Goal: Use online tool/utility: Utilize a website feature to perform a specific function

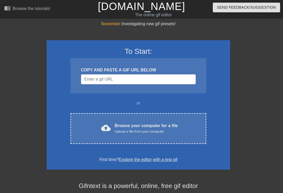
click at [180, 135] on div "cloud_upload Browse your computer for a file Upload a file from your computer C…" at bounding box center [138, 128] width 136 height 31
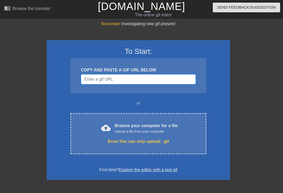
click at [181, 80] on input "Username" at bounding box center [138, 79] width 115 height 10
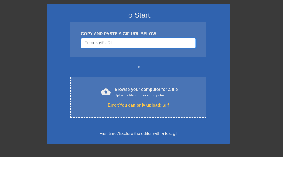
paste input "https://tenor.com/view/loki-im-here-king-oh-yeah-gif-22145896"
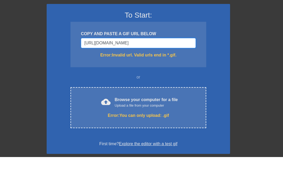
type input "https://"
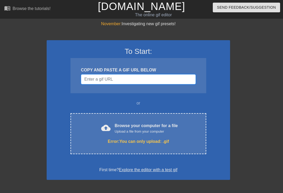
click at [149, 83] on input "Username" at bounding box center [138, 79] width 115 height 10
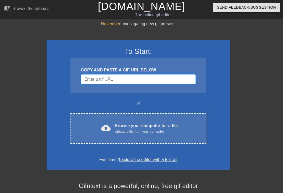
click at [169, 78] on input "Username" at bounding box center [138, 79] width 115 height 10
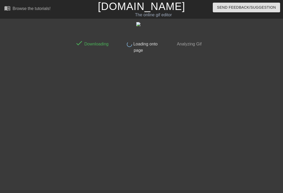
click at [135, 27] on icon at bounding box center [138, 32] width 10 height 10
click at [140, 23] on img at bounding box center [138, 24] width 4 height 4
